Goal: Task Accomplishment & Management: Manage account settings

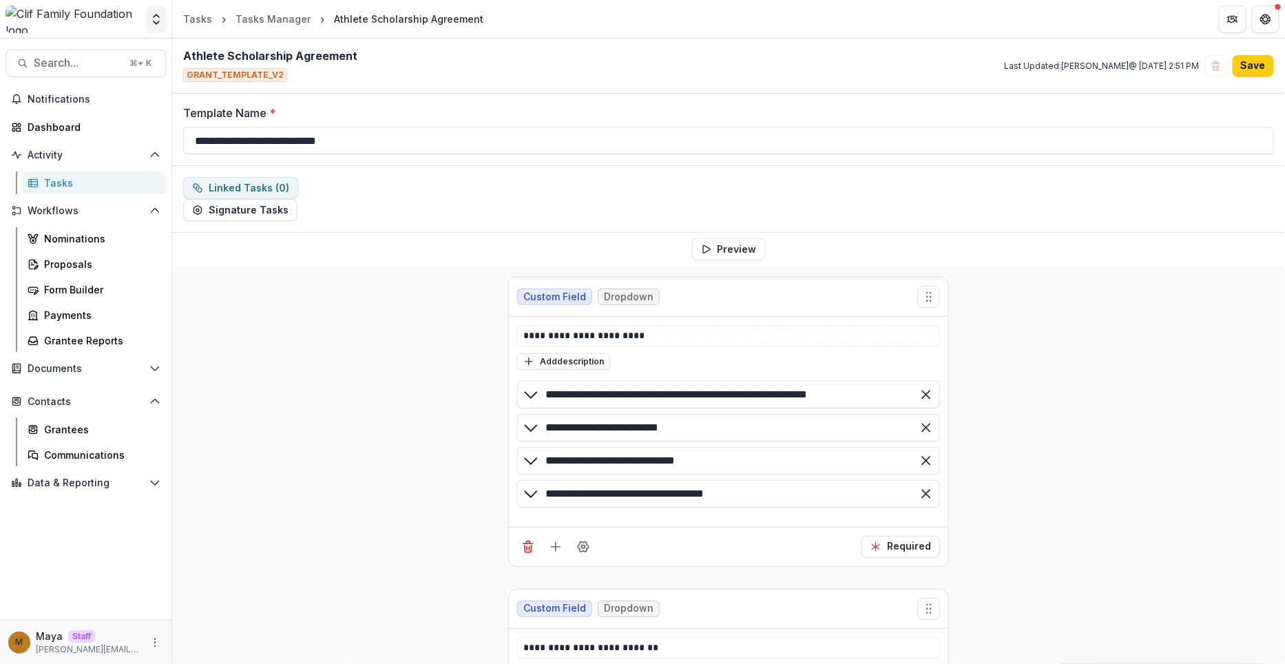
click at [160, 18] on icon "Open entity switcher" at bounding box center [156, 19] width 14 height 14
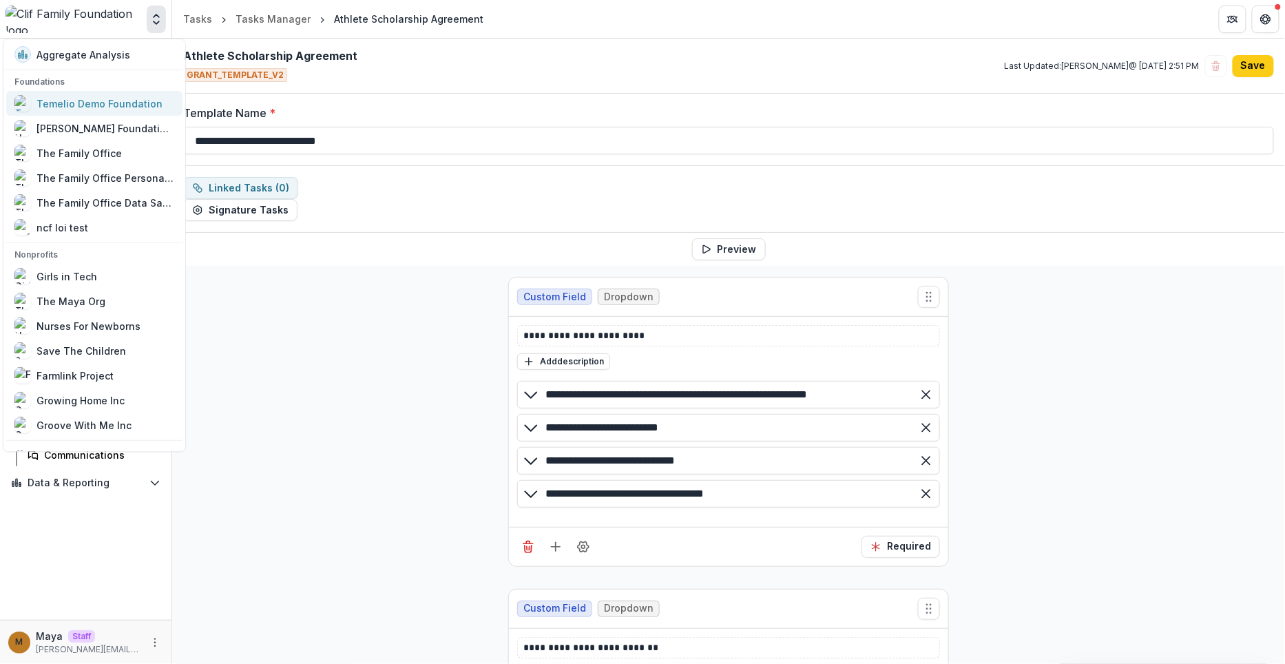
click at [116, 103] on div "Temelio Demo Foundation" at bounding box center [99, 103] width 126 height 14
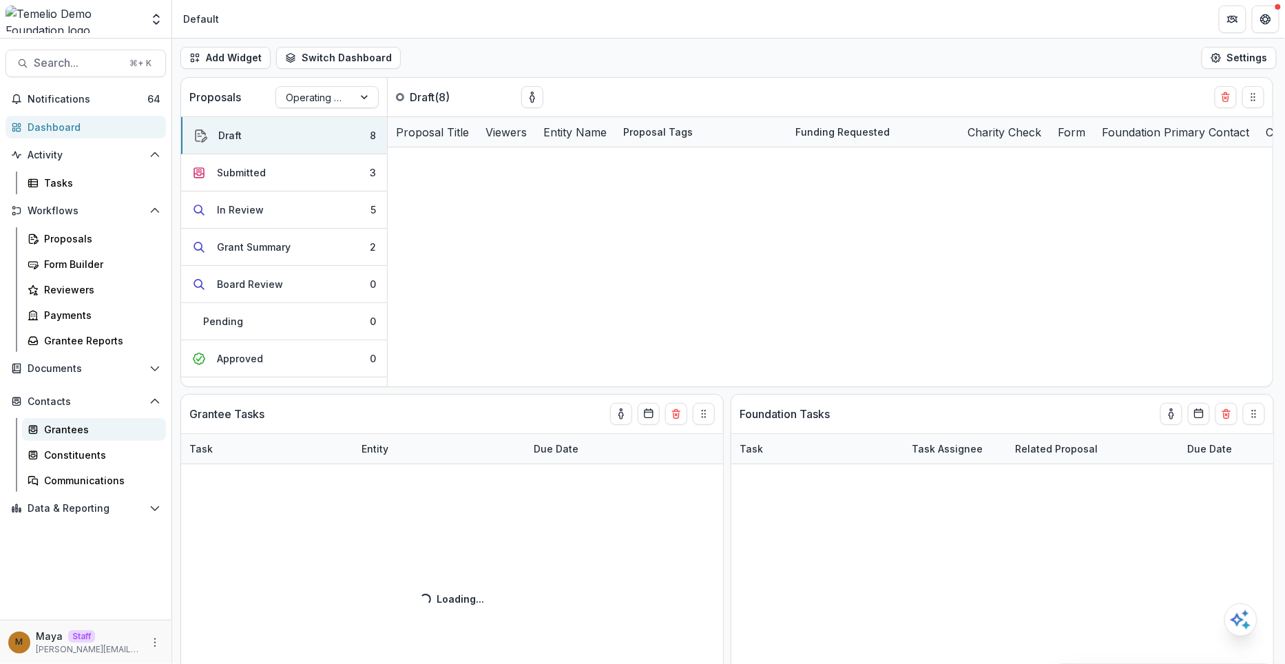
click at [62, 420] on link "Grantees" at bounding box center [94, 429] width 144 height 23
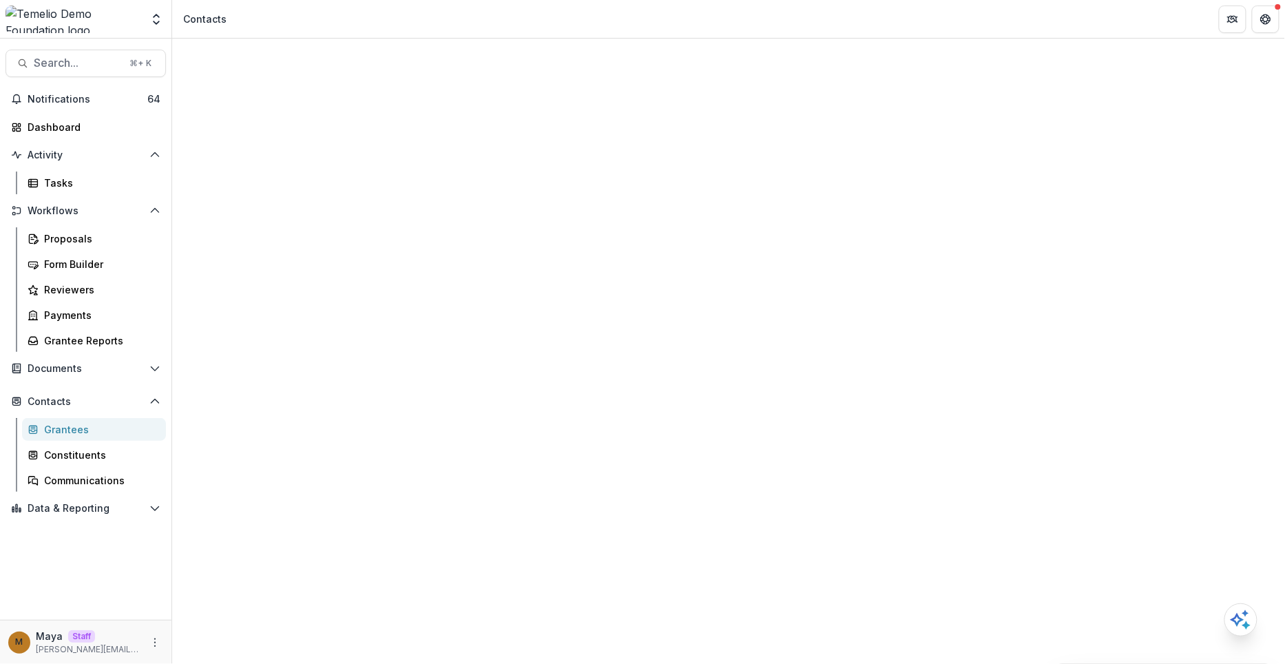
select select
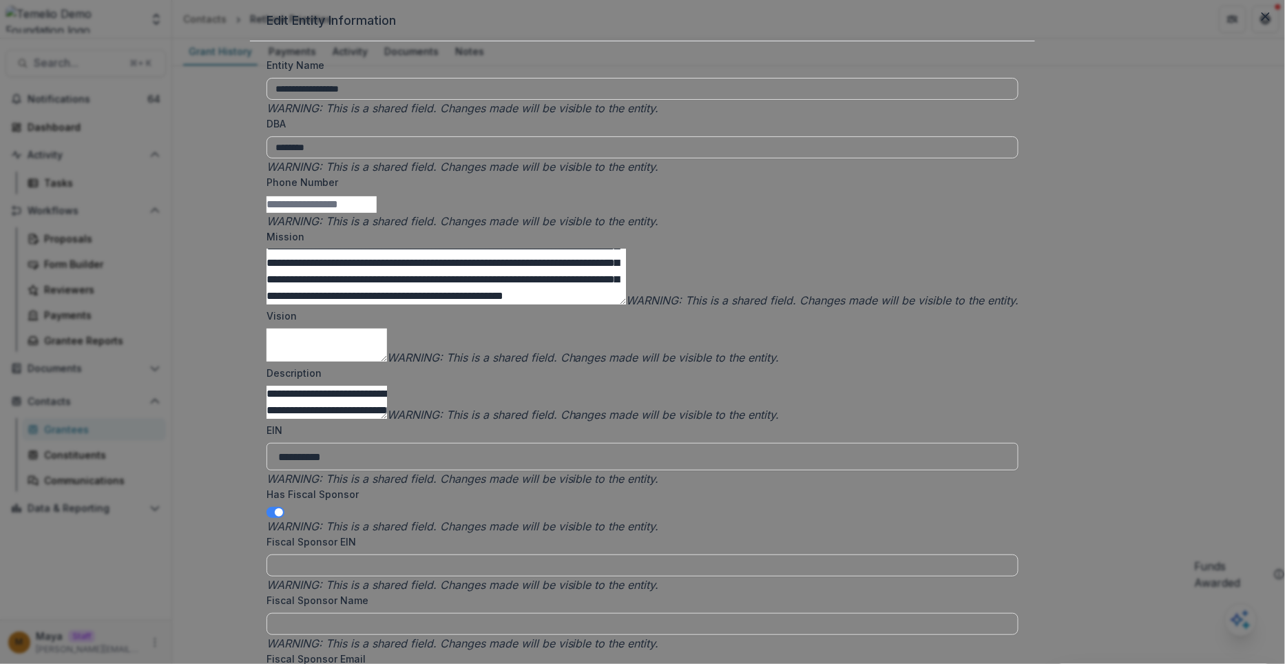
scroll to position [472, 0]
click at [283, 508] on span at bounding box center [279, 512] width 8 height 8
click at [514, 613] on input "Entity Website" at bounding box center [642, 624] width 752 height 22
paste input "**********"
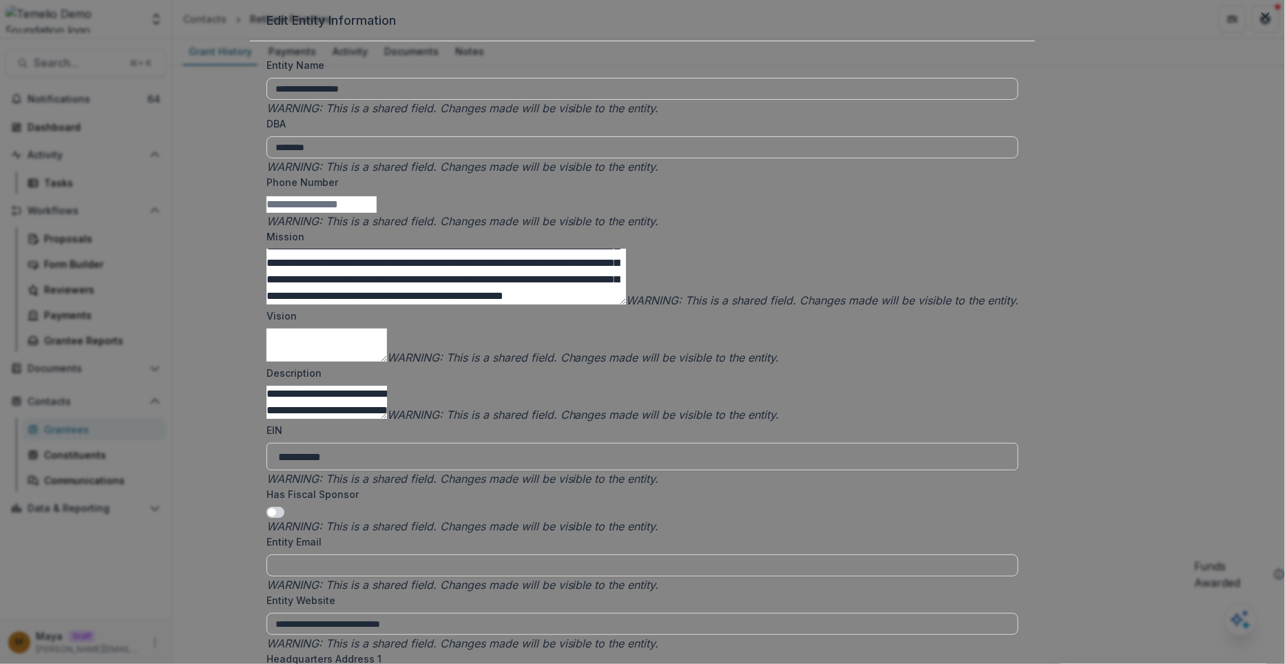
type input "**********"
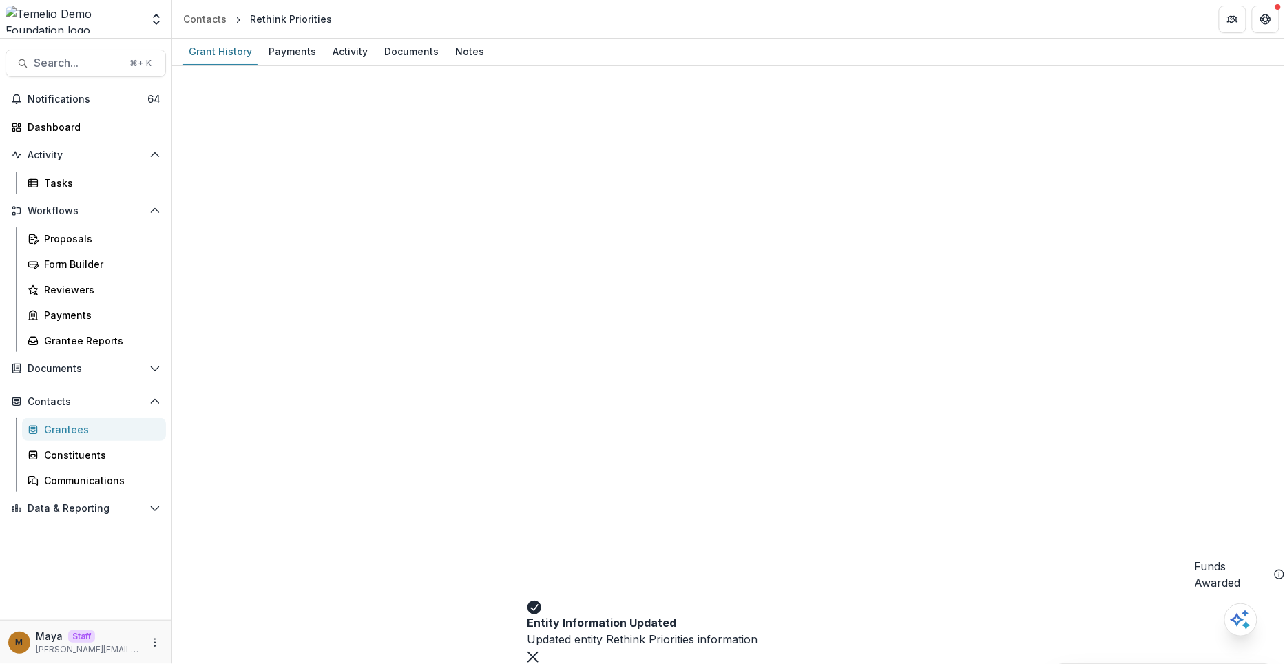
click at [129, 173] on link "Tasks" at bounding box center [94, 182] width 144 height 23
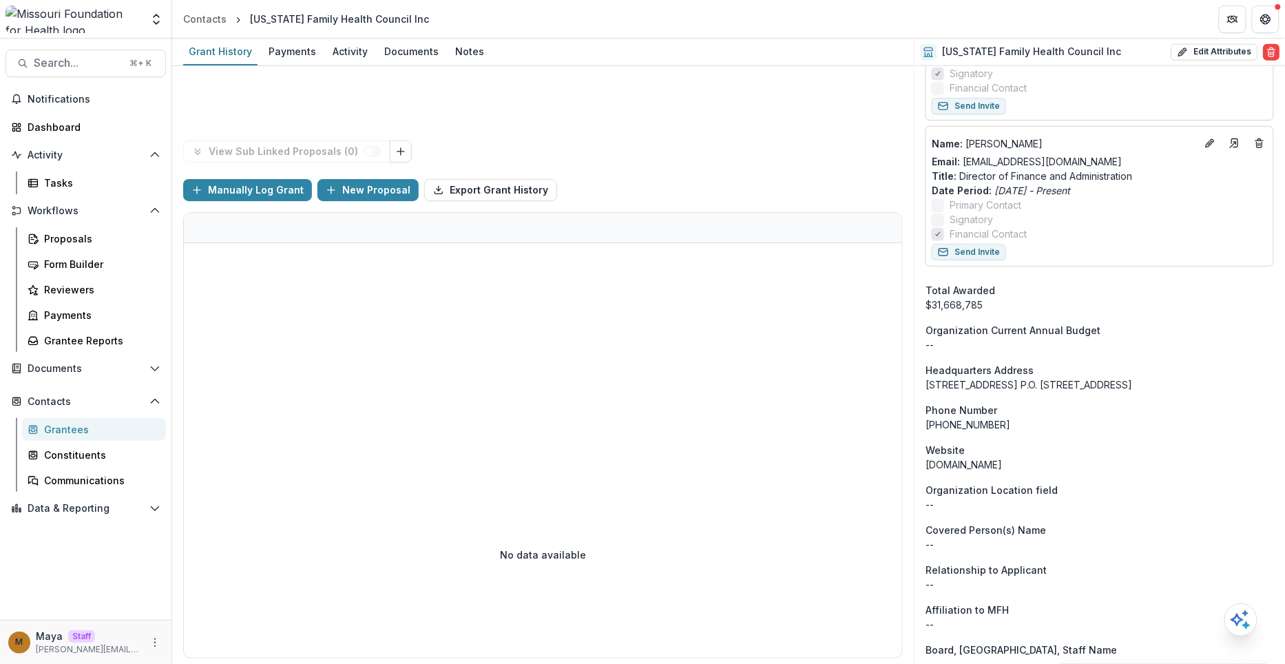
scroll to position [735, 0]
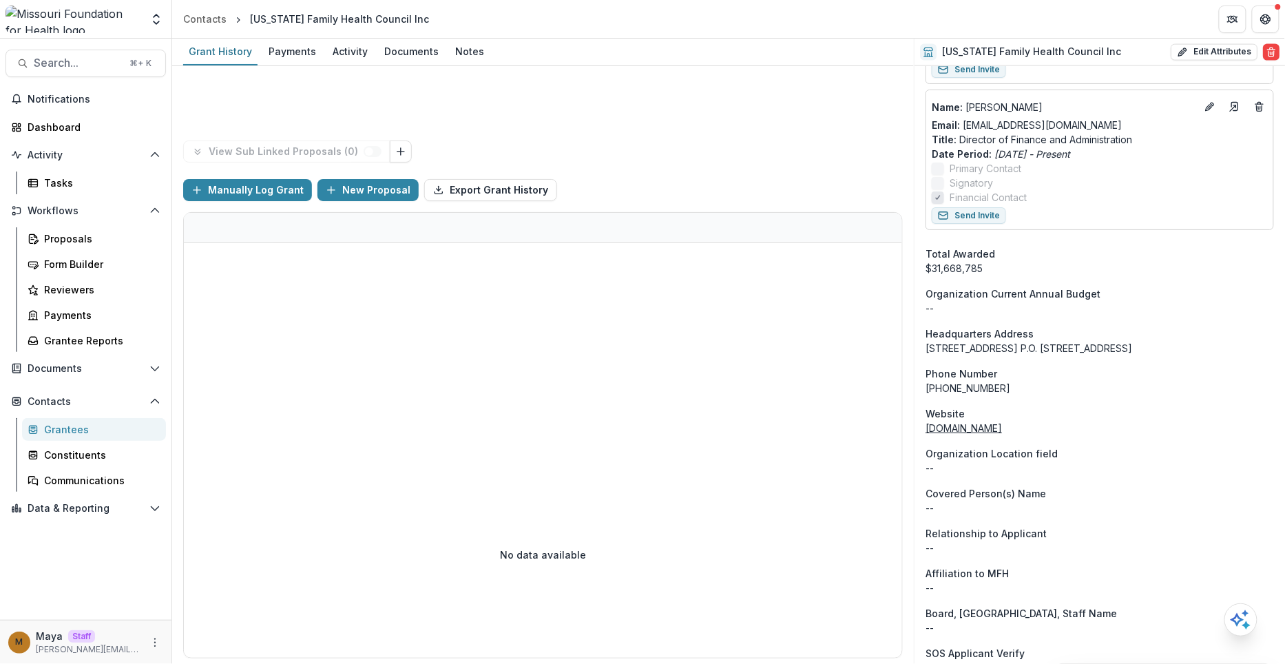
click at [983, 427] on link "[DOMAIN_NAME]" at bounding box center [963, 428] width 76 height 12
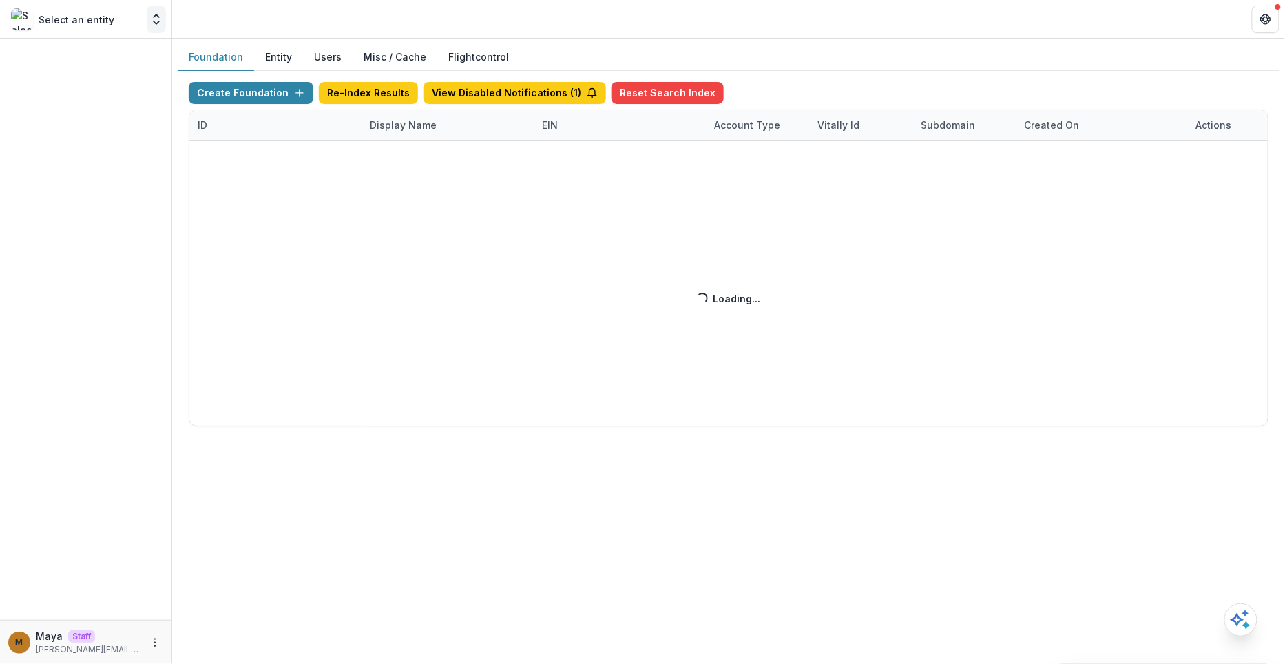
click at [149, 15] on button "Open entity switcher" at bounding box center [156, 20] width 19 height 28
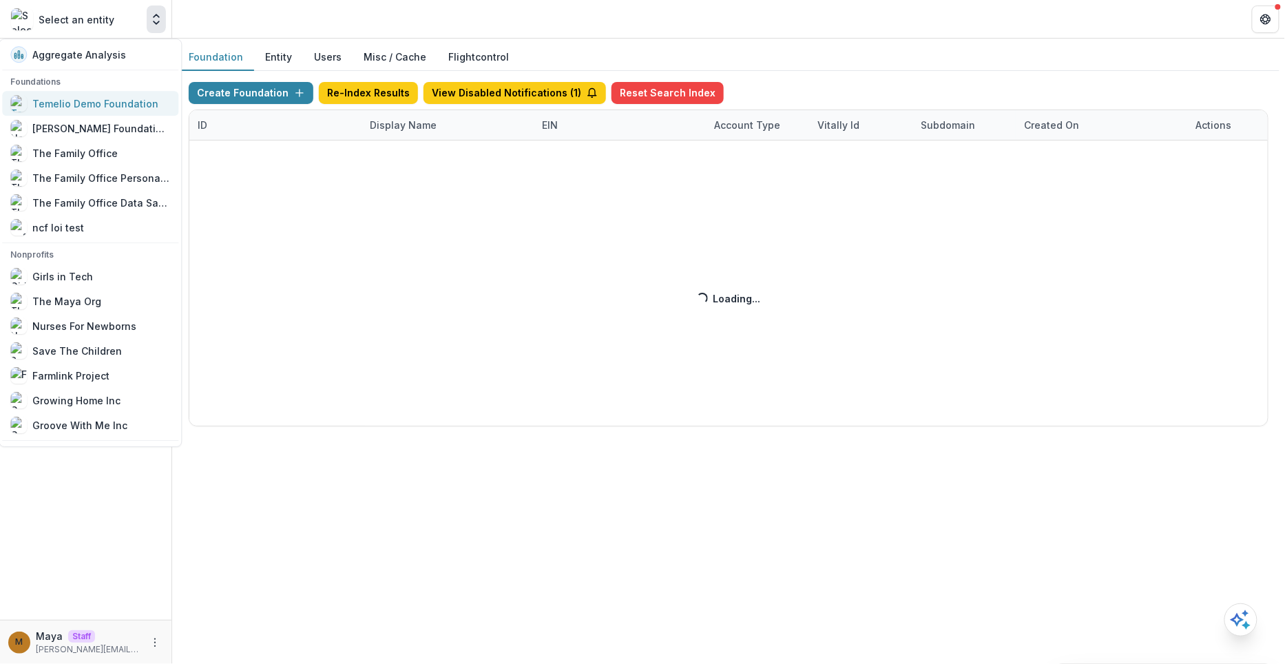
click at [123, 104] on div "Temelio Demo Foundation" at bounding box center [95, 103] width 126 height 14
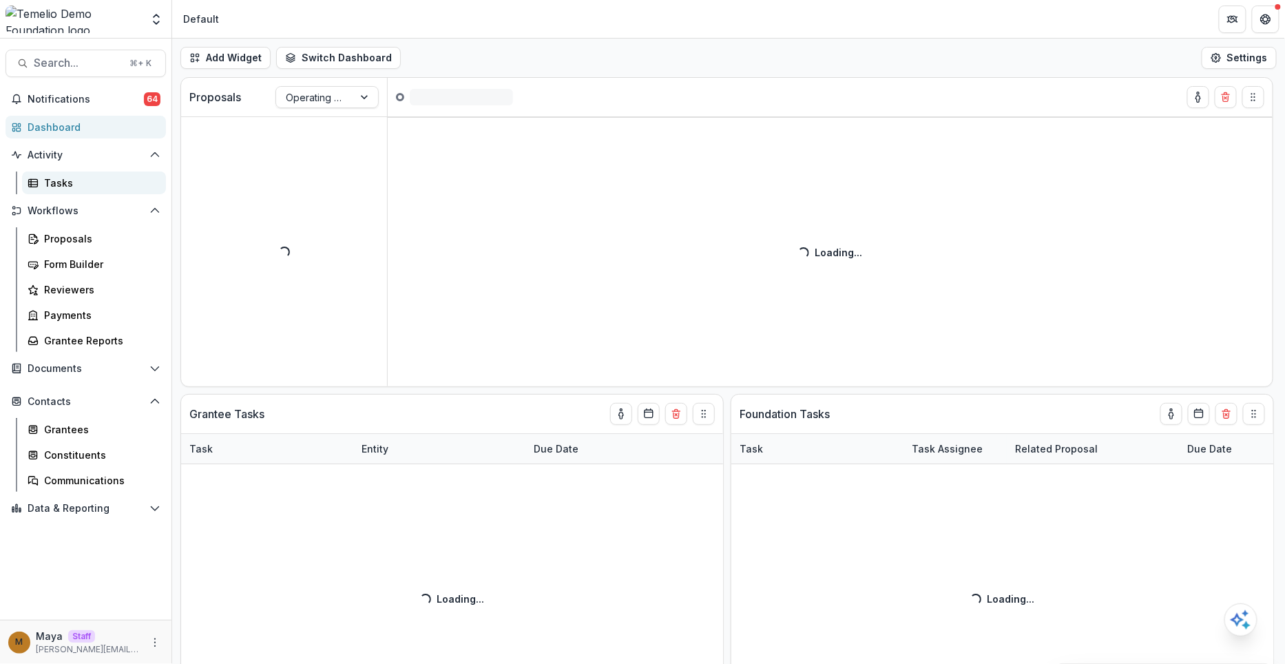
click at [93, 183] on div "Tasks" at bounding box center [99, 183] width 111 height 14
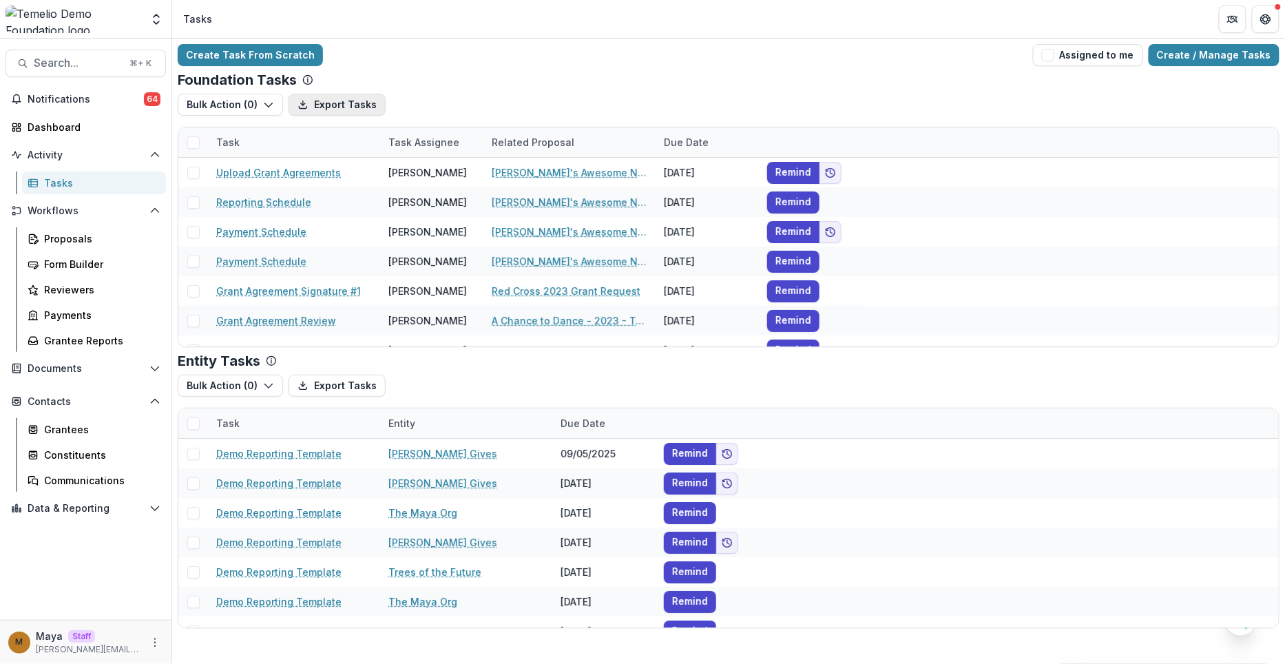
click at [350, 105] on button "Export Tasks" at bounding box center [336, 105] width 97 height 22
click at [431, 142] on div "Task Assignee" at bounding box center [423, 142] width 87 height 14
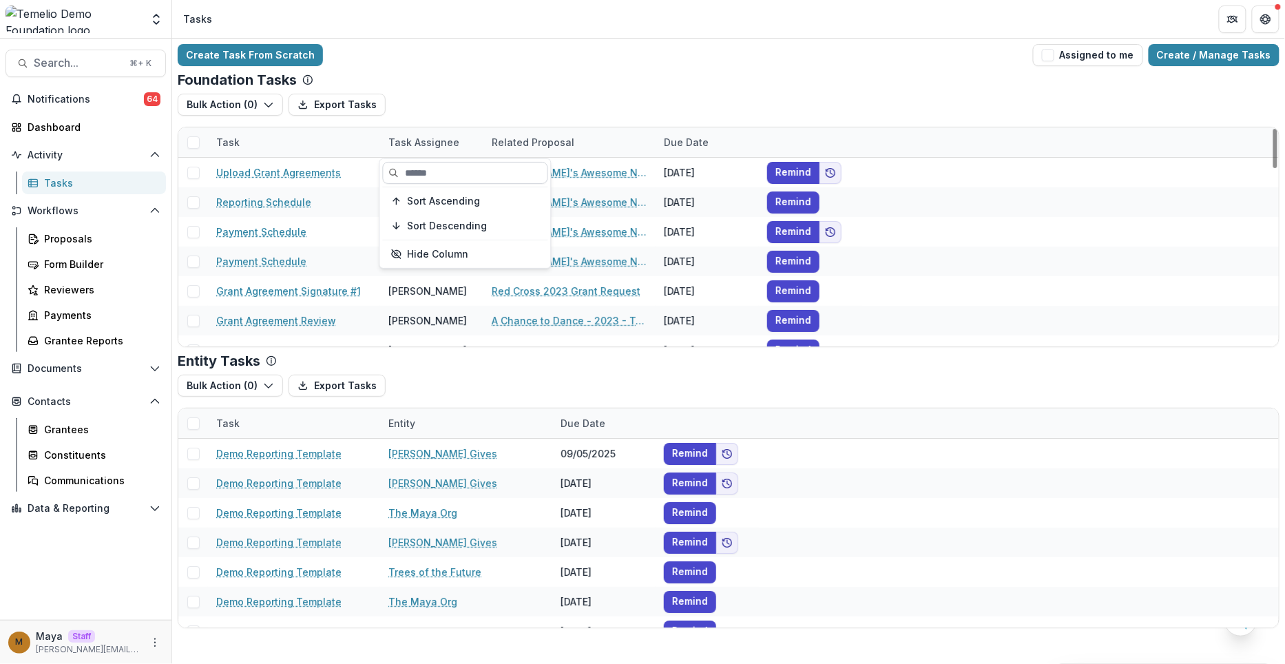
click at [444, 178] on input at bounding box center [465, 173] width 165 height 22
type input "****"
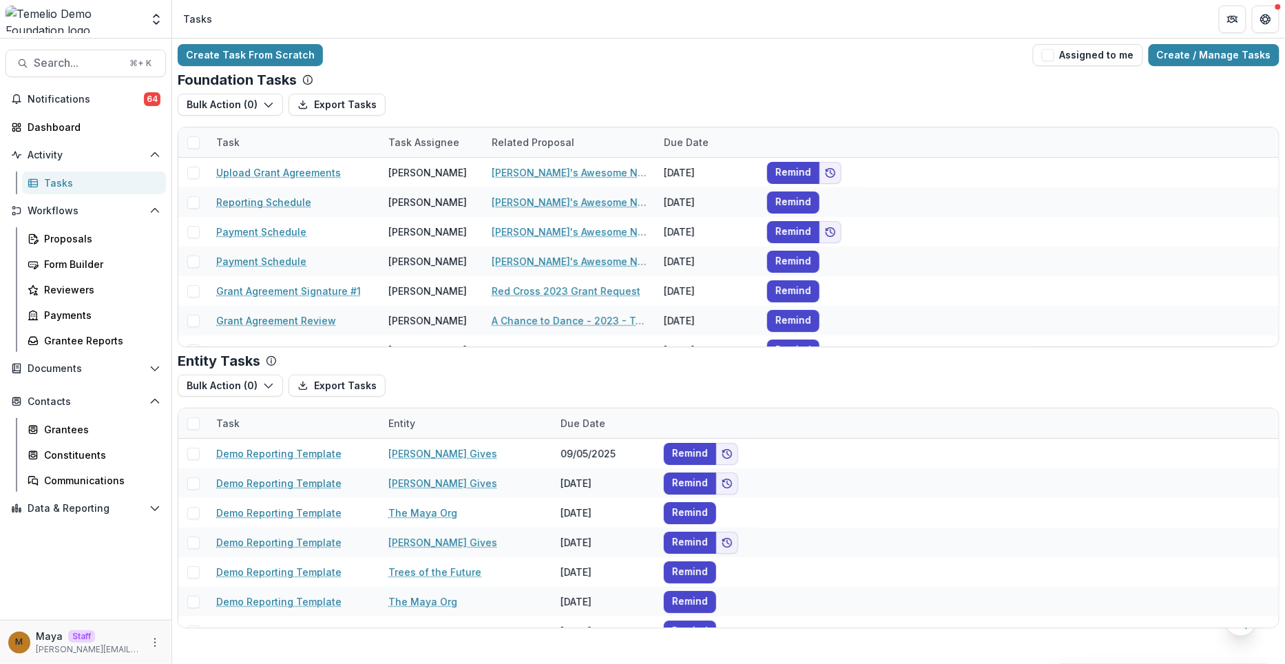
click at [536, 81] on div "Foundation Tasks" at bounding box center [728, 80] width 1101 height 17
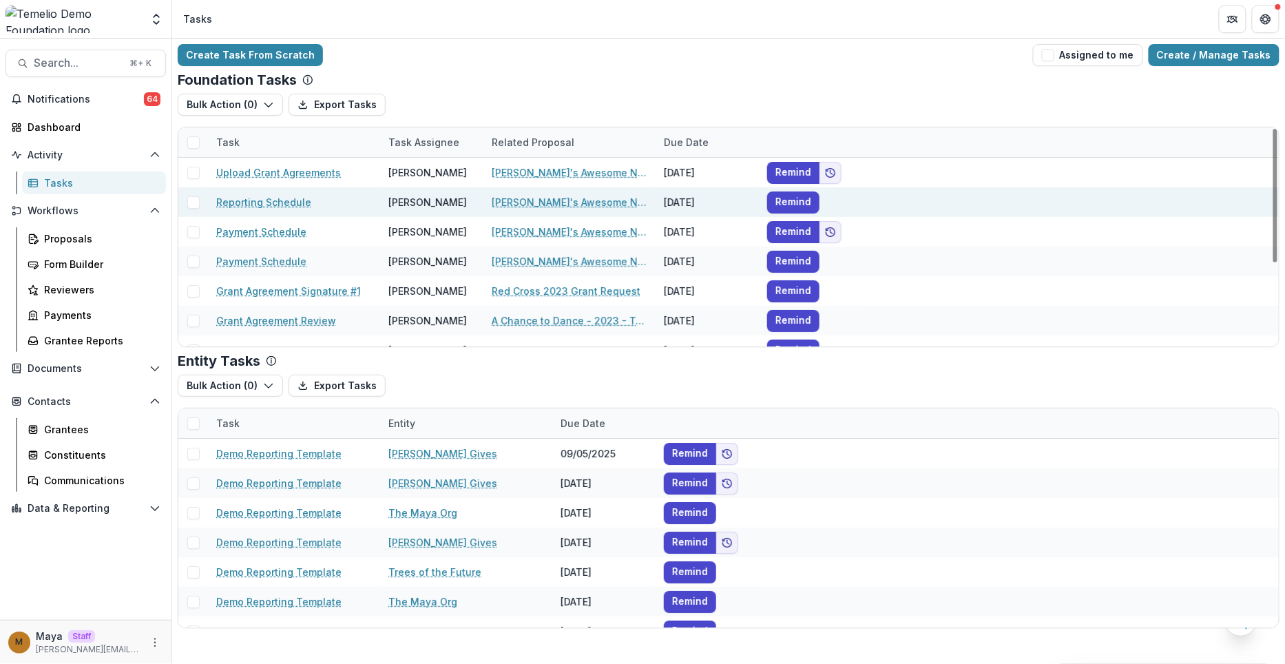
scroll to position [136, 0]
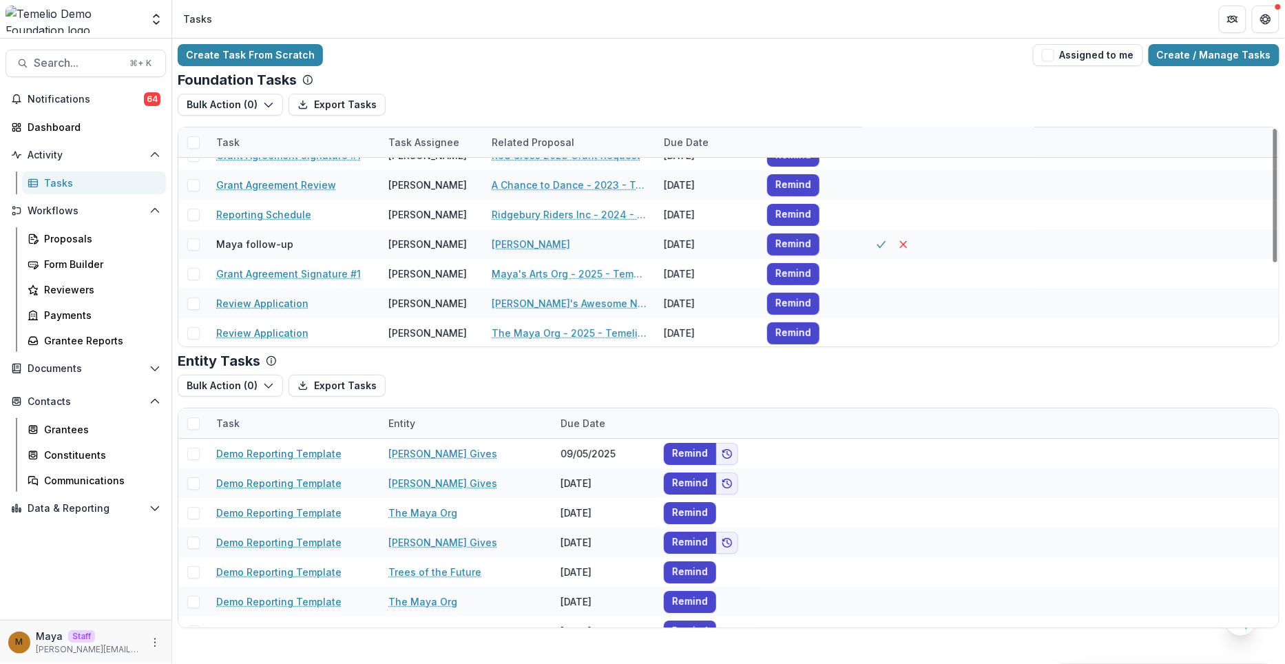
click at [193, 146] on span at bounding box center [193, 142] width 12 height 12
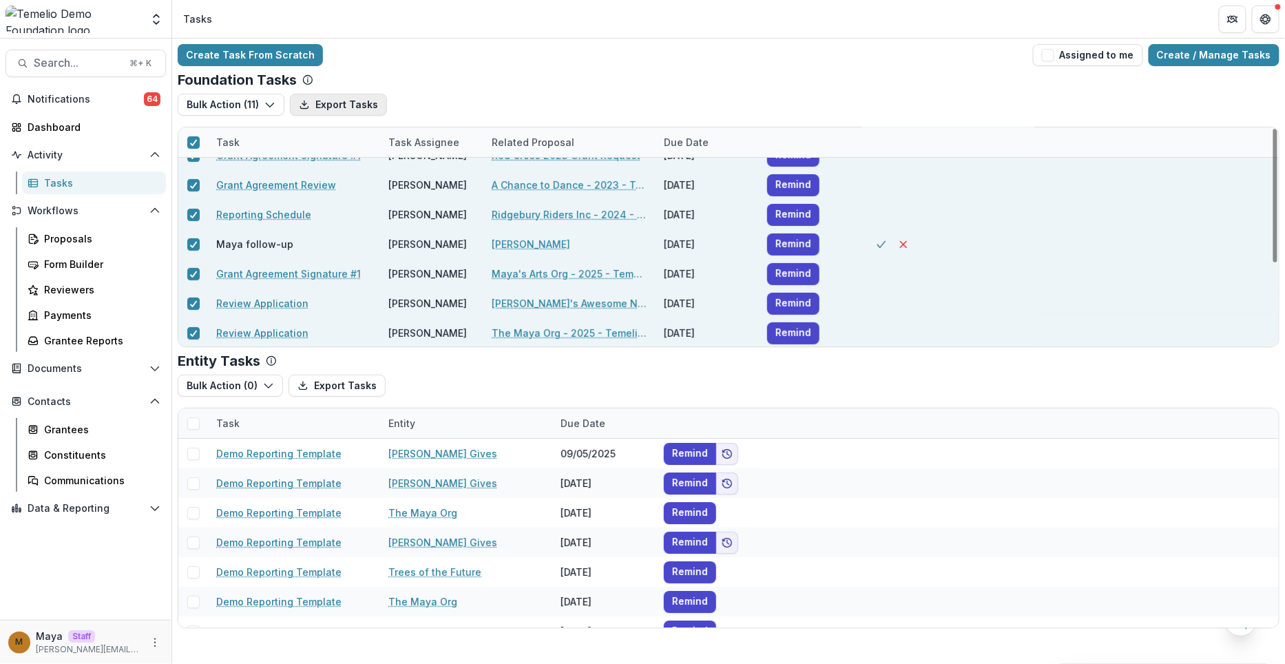
click at [330, 103] on button "Export Tasks" at bounding box center [338, 105] width 97 height 22
